Goal: Information Seeking & Learning: Learn about a topic

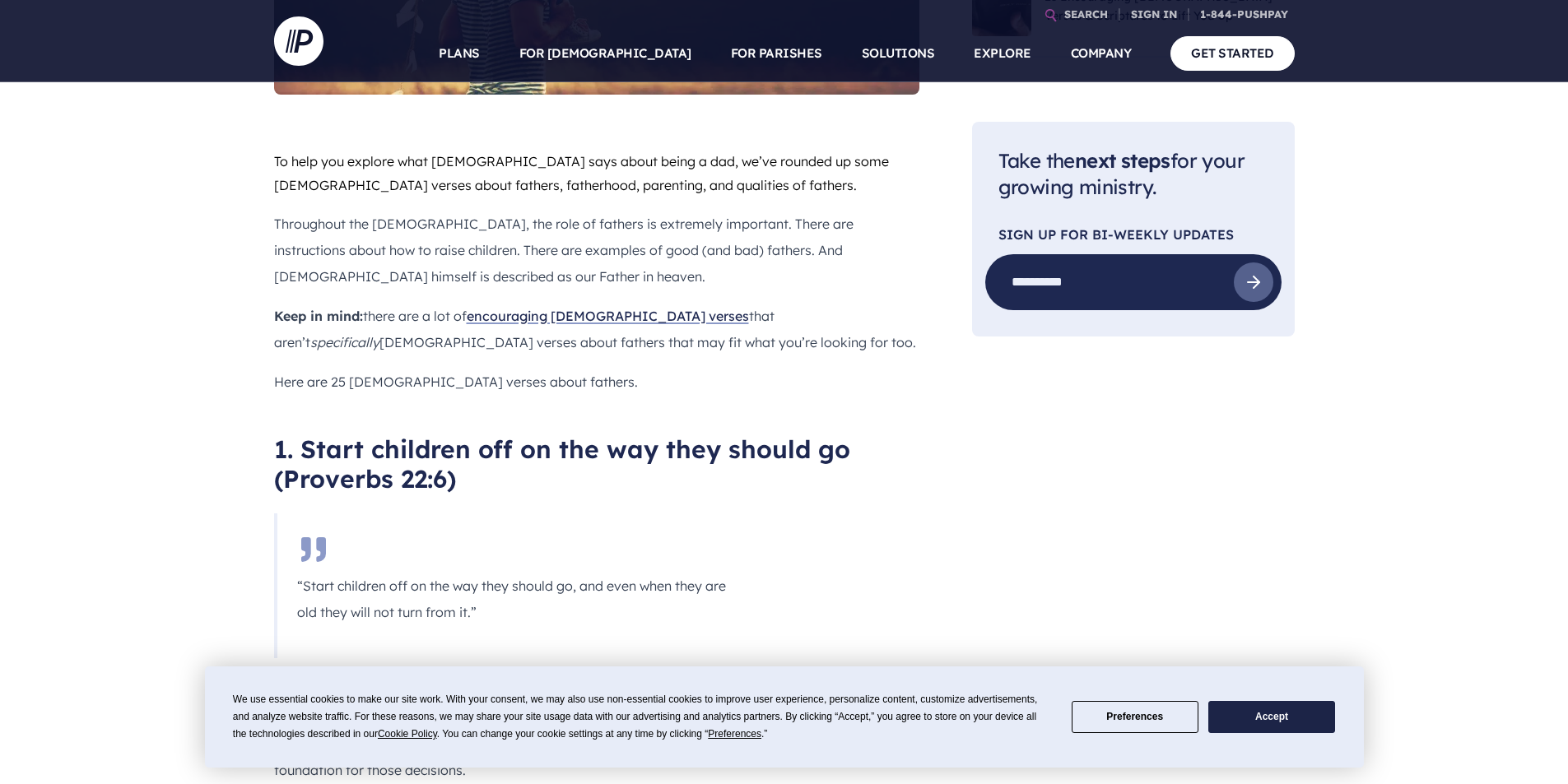
drag, startPoint x: 469, startPoint y: 567, endPoint x: 96, endPoint y: 486, distance: 381.7
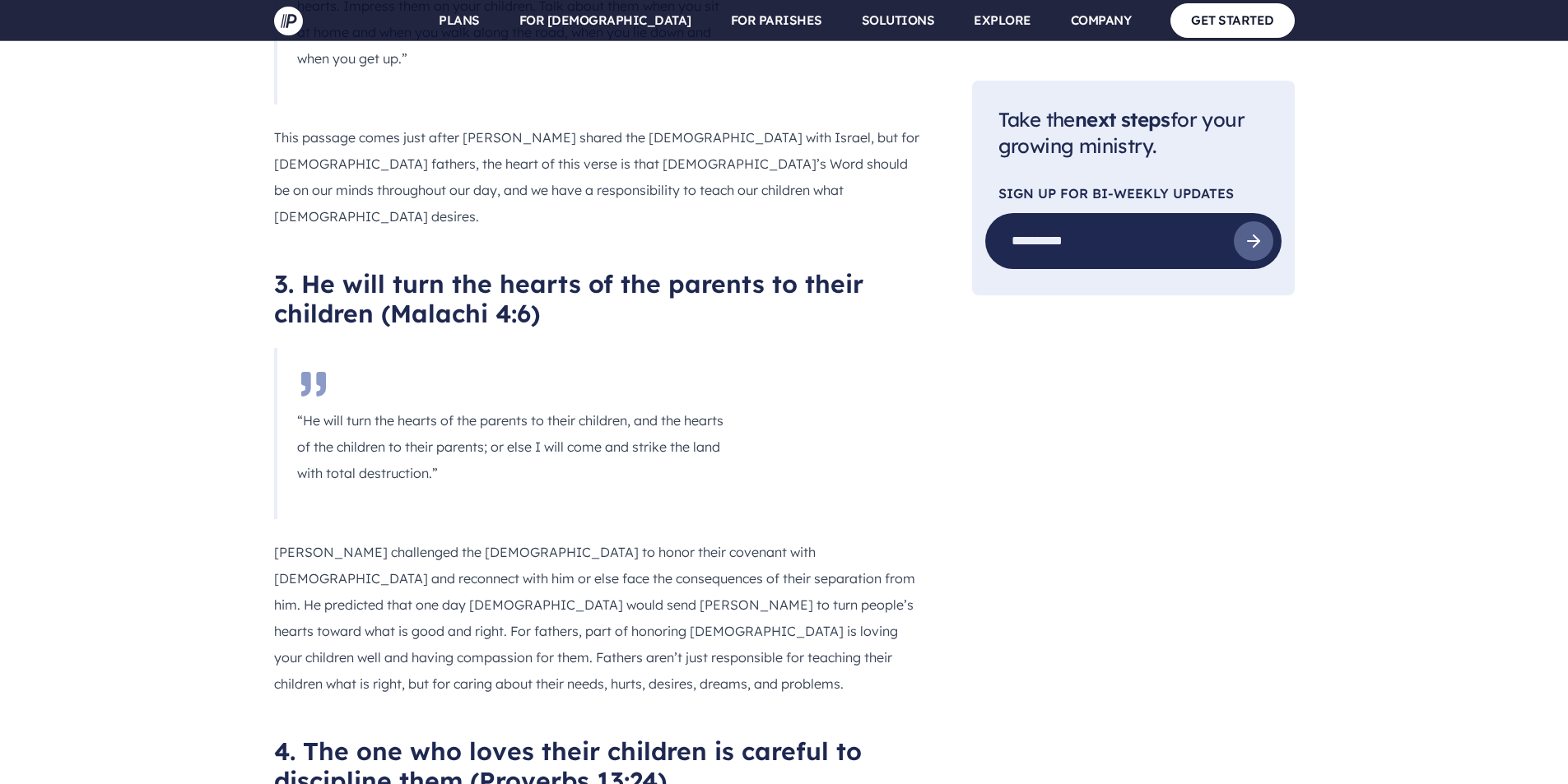
scroll to position [1958, 0]
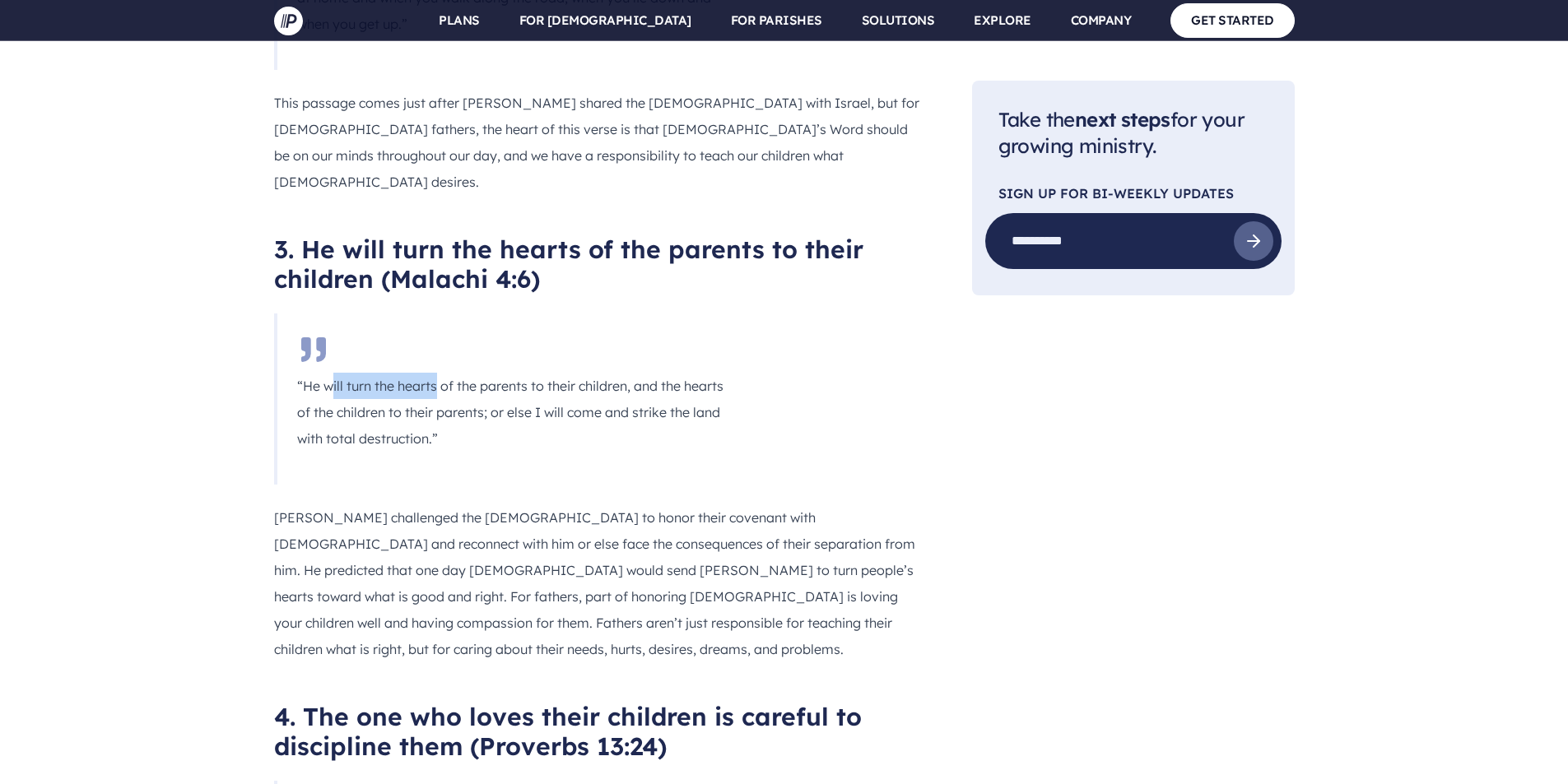
drag, startPoint x: 335, startPoint y: 290, endPoint x: 472, endPoint y: 280, distance: 137.4
click at [468, 373] on p "“He will turn the hearts of the parents to their children, and the hearts of th…" at bounding box center [513, 412] width 431 height 79
click at [498, 373] on p "“He will turn the hearts of the parents to their children, and the hearts of th…" at bounding box center [513, 412] width 431 height 79
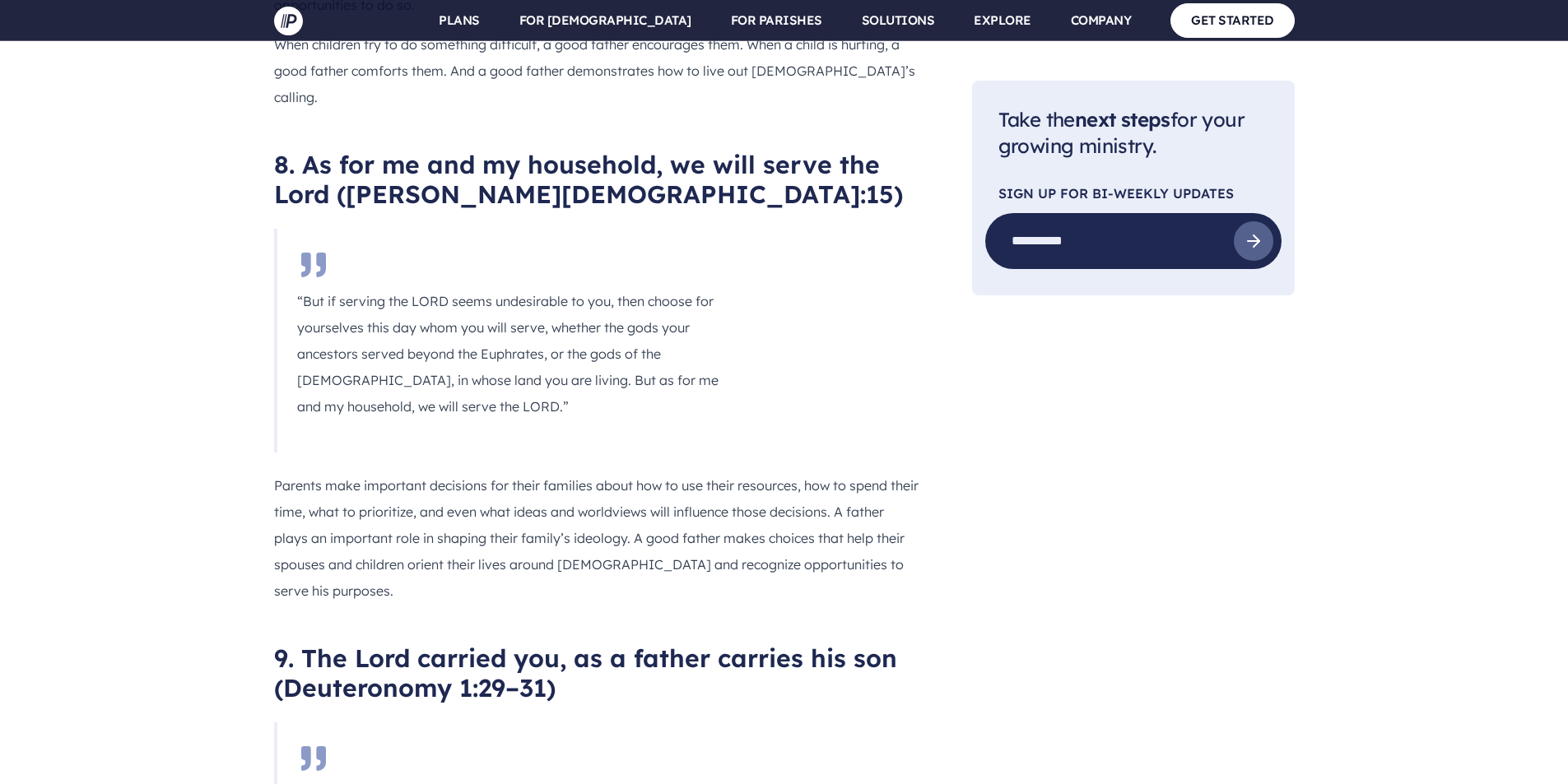
scroll to position [4920, 0]
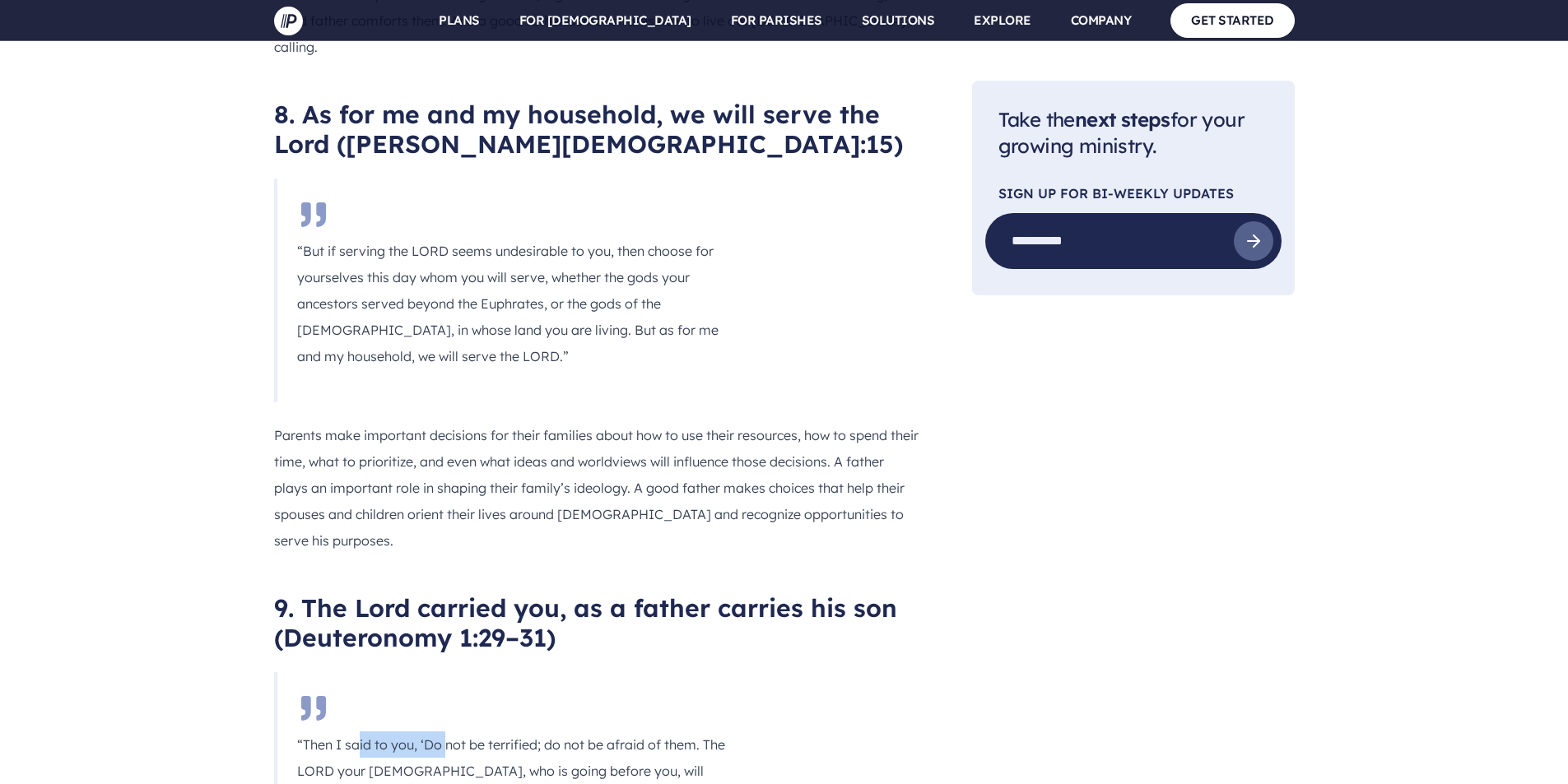
drag, startPoint x: 360, startPoint y: 481, endPoint x: 493, endPoint y: 489, distance: 133.2
drag, startPoint x: 489, startPoint y: 480, endPoint x: 625, endPoint y: 489, distance: 136.3
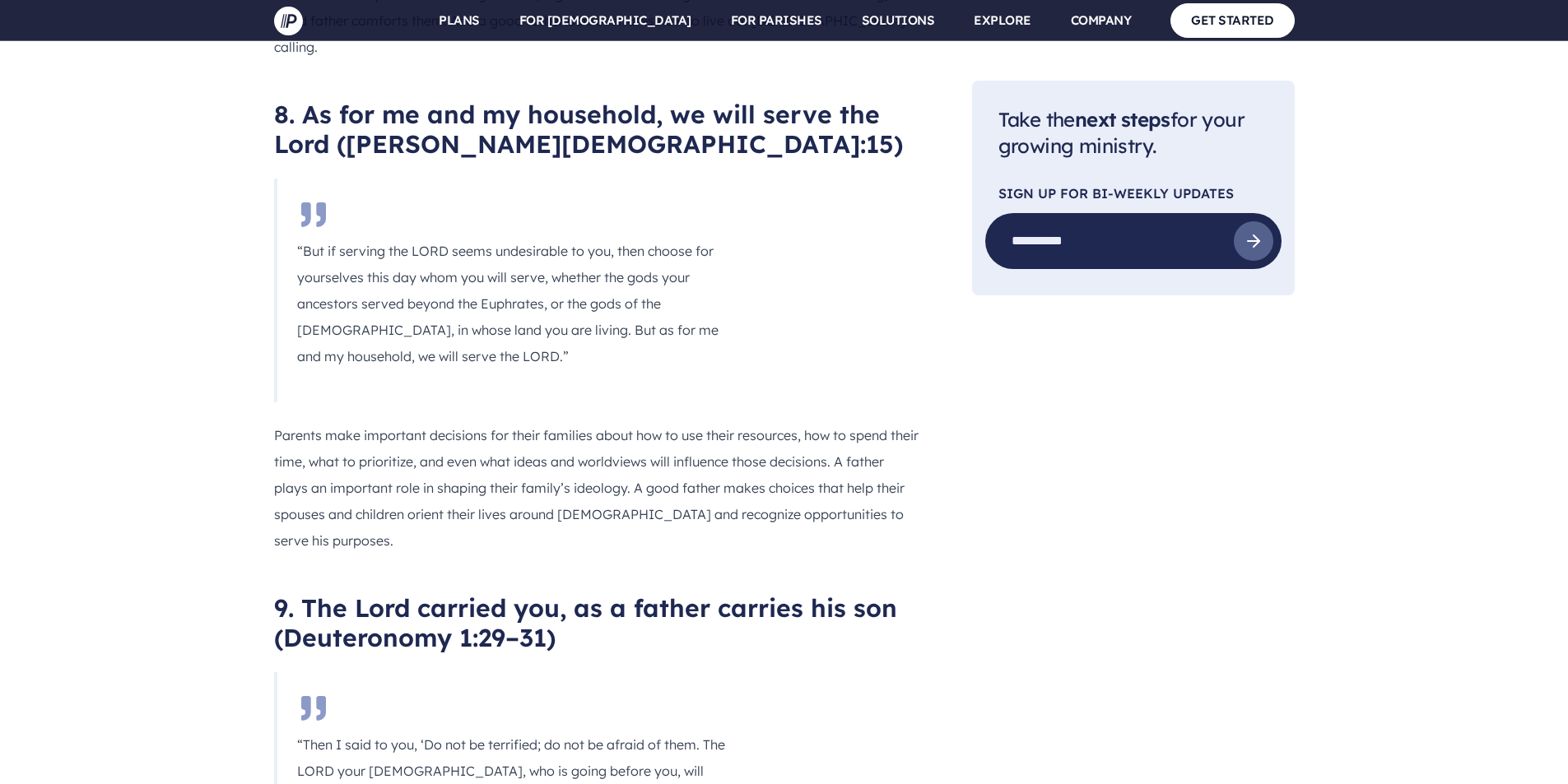
drag, startPoint x: 387, startPoint y: 514, endPoint x: 455, endPoint y: 514, distance: 68.0
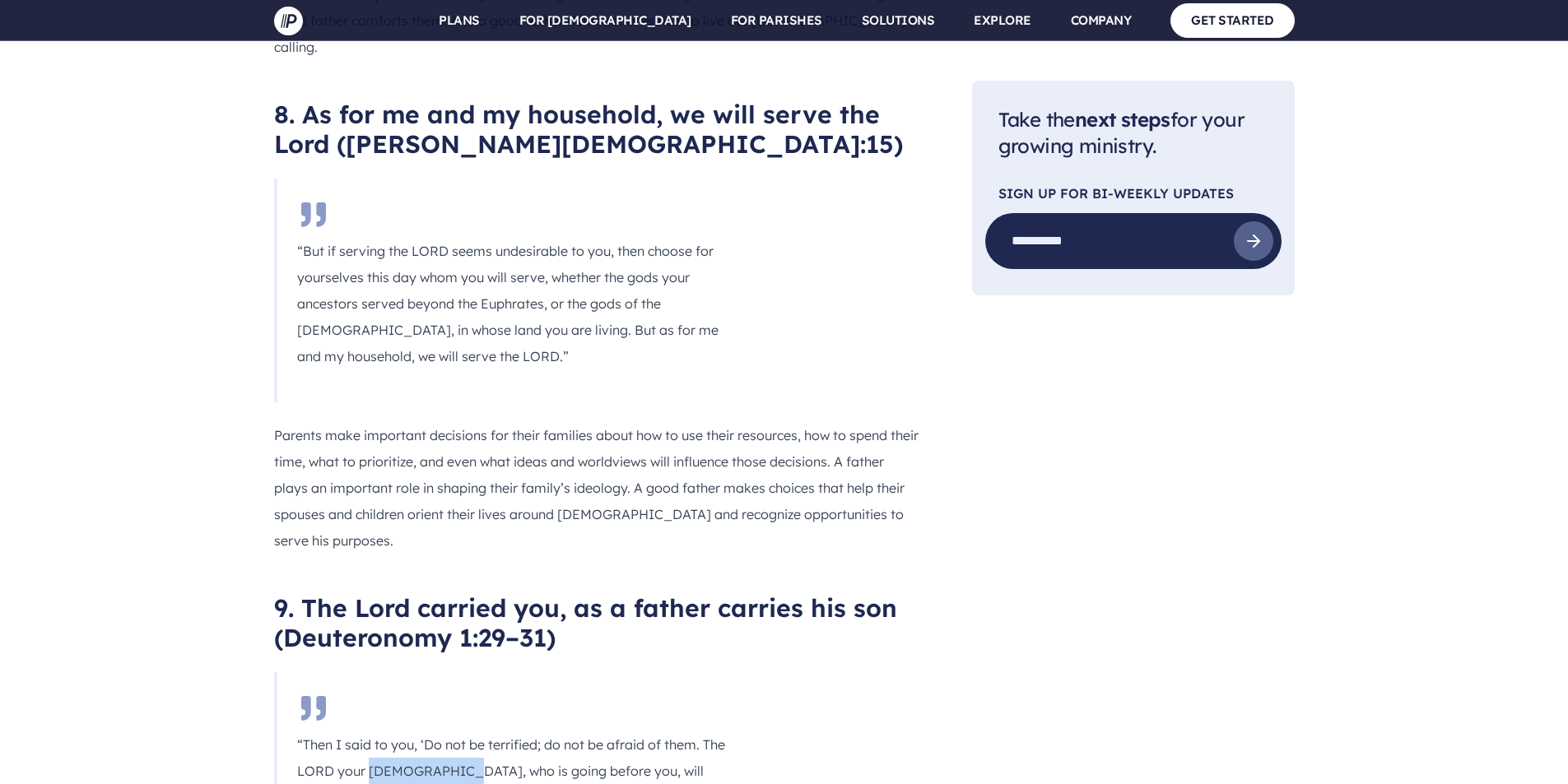
drag, startPoint x: 455, startPoint y: 514, endPoint x: 645, endPoint y: 514, distance: 190.0
drag, startPoint x: 351, startPoint y: 537, endPoint x: 514, endPoint y: 535, distance: 163.0
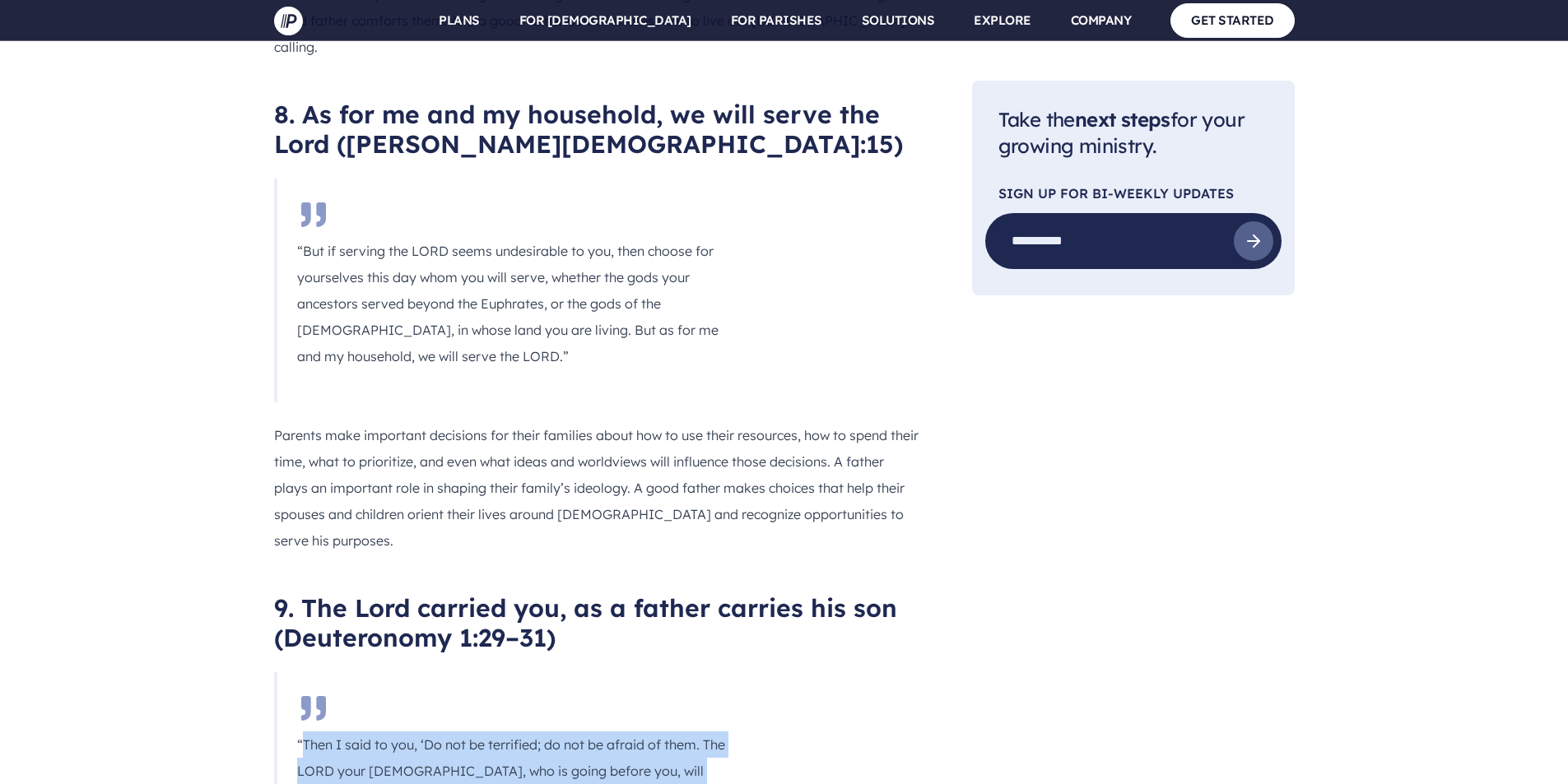
drag, startPoint x: 589, startPoint y: 583, endPoint x: 300, endPoint y: 491, distance: 303.3
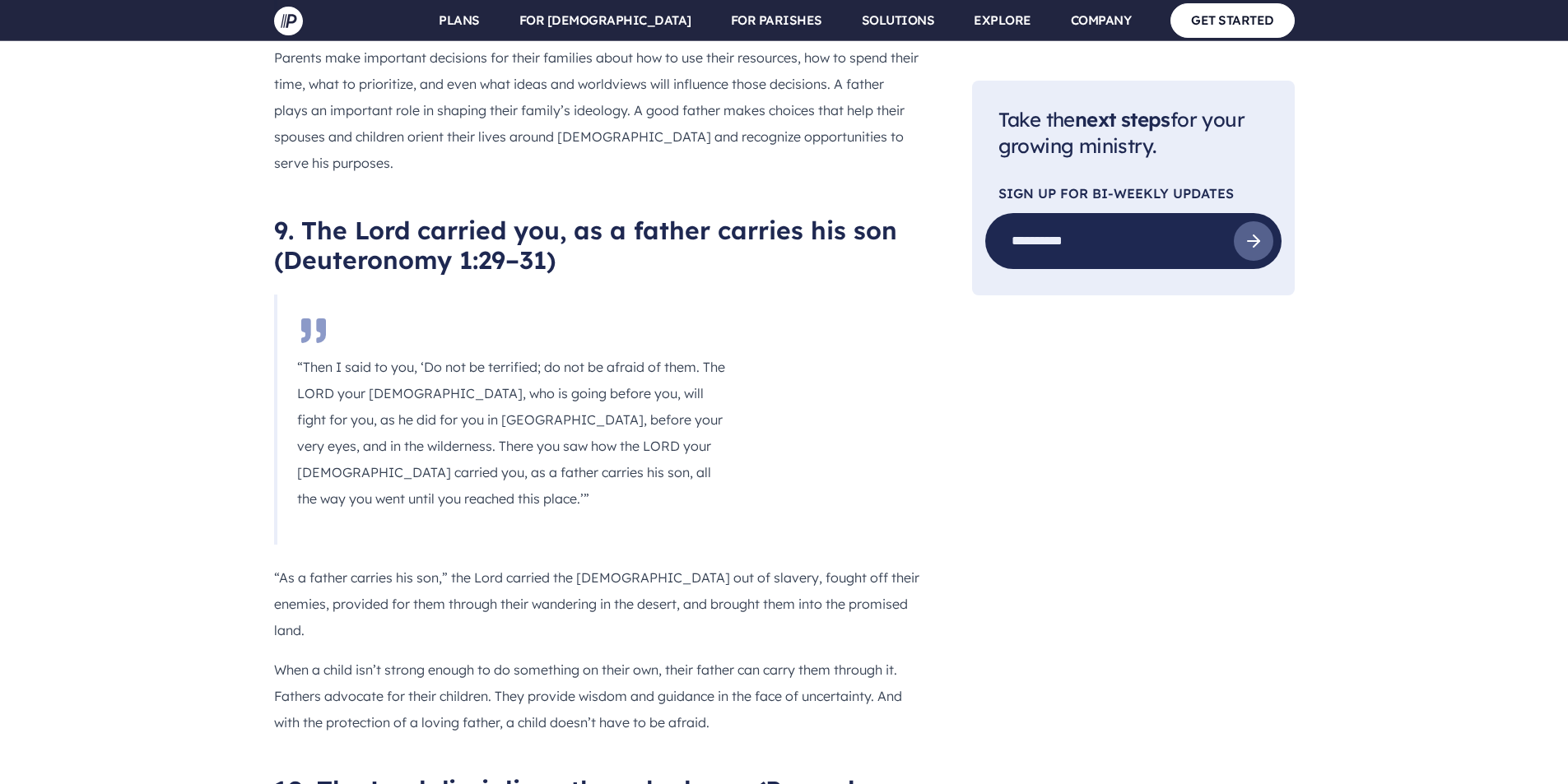
scroll to position [5332, 0]
